Goal: Navigation & Orientation: Understand site structure

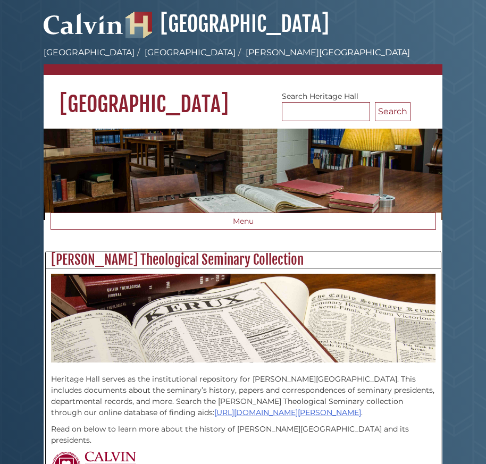
scroll to position [354, 395]
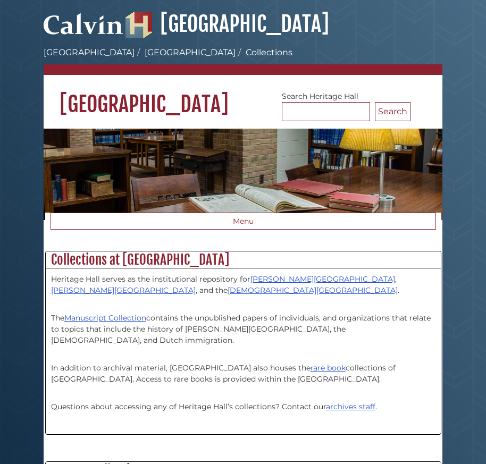
scroll to position [62, 395]
